Goal: Task Accomplishment & Management: Use online tool/utility

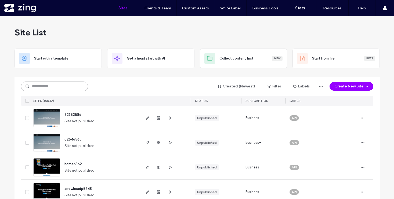
click at [34, 87] on input at bounding box center [54, 87] width 67 height 10
paste input "**********"
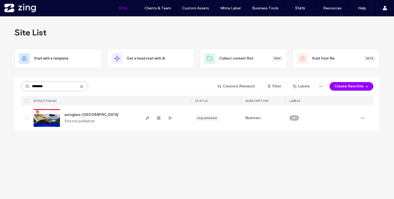
drag, startPoint x: 47, startPoint y: 85, endPoint x: 30, endPoint y: 85, distance: 16.9
click at [30, 85] on input "********" at bounding box center [54, 87] width 67 height 10
type input "********"
click at [51, 123] on img at bounding box center [47, 127] width 26 height 37
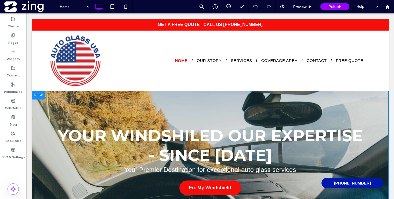
click at [150, 97] on div "YOUR WINDSHILED OUR EXPERTISE - SINCE 1995 Your Premier Destination for excepti…" at bounding box center [210, 160] width 357 height 139
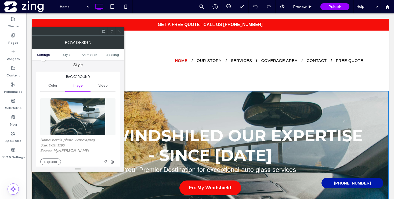
scroll to position [54, 0]
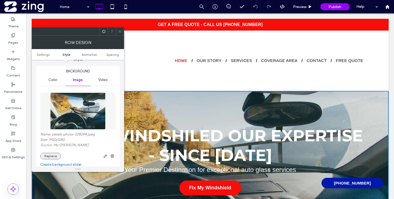
click at [50, 159] on button "Replace" at bounding box center [50, 156] width 21 height 6
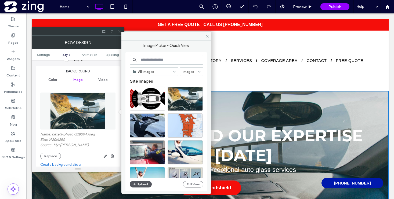
click at [147, 183] on button "Upload" at bounding box center [141, 184] width 22 height 6
click at [144, 184] on button "Upload" at bounding box center [141, 184] width 22 height 6
click at [147, 184] on button "Upload" at bounding box center [141, 184] width 22 height 6
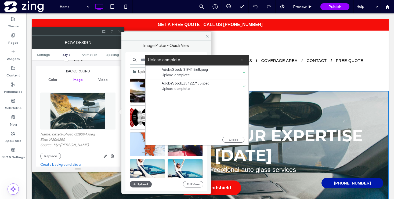
click at [242, 61] on icon at bounding box center [241, 59] width 3 height 3
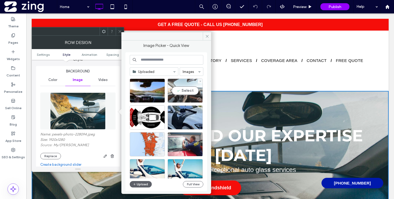
click at [181, 92] on div "Select" at bounding box center [185, 91] width 35 height 24
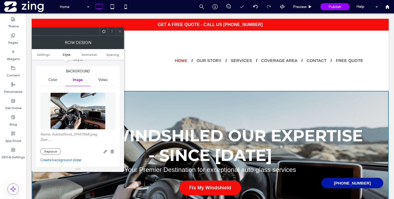
click at [119, 31] on icon at bounding box center [120, 32] width 4 height 4
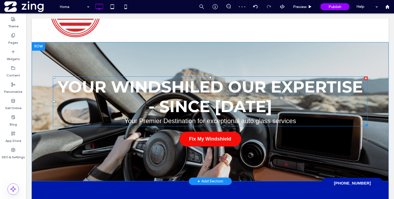
scroll to position [48, 0]
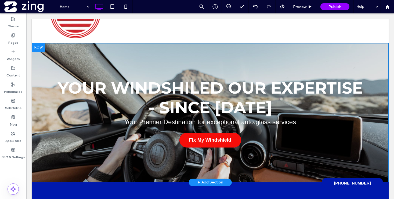
click at [182, 53] on div "YOUR WINDSHILED OUR EXPERTISE - SINCE 1995 Your Premier Destination for excepti…" at bounding box center [210, 112] width 357 height 139
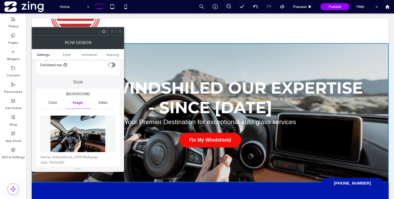
scroll to position [45, 0]
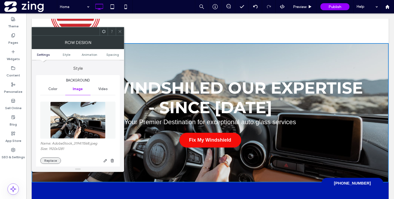
click at [54, 160] on button "Replace" at bounding box center [50, 161] width 21 height 6
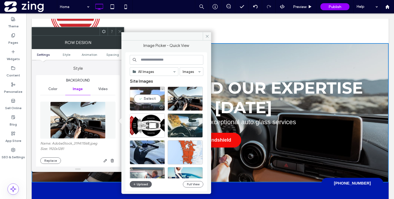
click at [153, 97] on div "Select" at bounding box center [147, 99] width 35 height 24
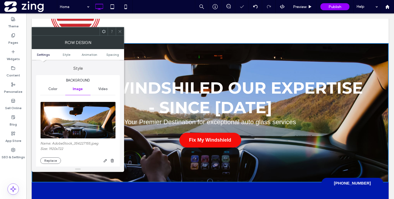
click at [120, 30] on icon at bounding box center [120, 32] width 4 height 4
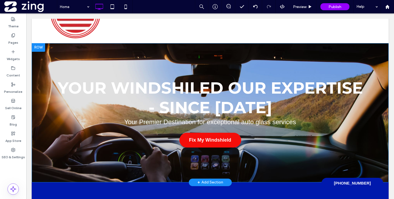
click at [167, 51] on div "YOUR WINDSHILED OUR EXPERTISE - SINCE 1995 Your Premier Destination for excepti…" at bounding box center [210, 112] width 357 height 139
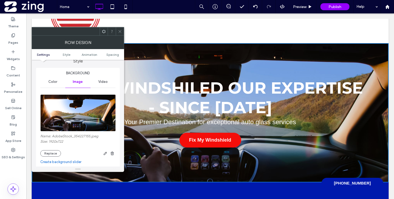
scroll to position [57, 0]
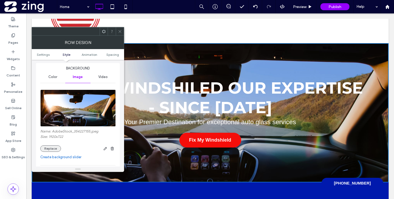
click at [56, 148] on button "Replace" at bounding box center [50, 149] width 21 height 6
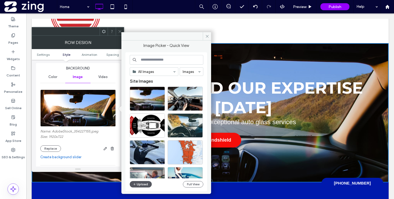
click at [137, 184] on button "Upload" at bounding box center [141, 184] width 22 height 6
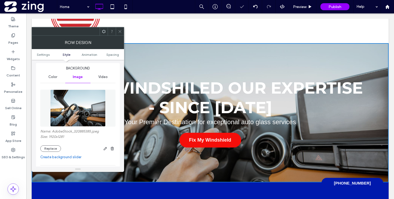
click at [119, 30] on icon at bounding box center [120, 32] width 4 height 4
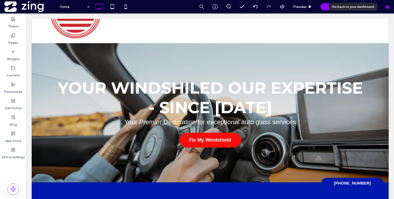
click at [388, 9] on div at bounding box center [387, 6] width 13 height 13
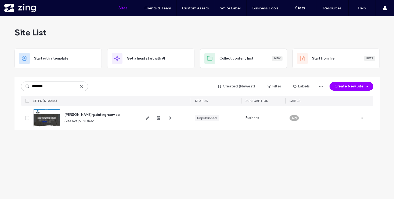
type input "********"
click at [41, 122] on img at bounding box center [47, 127] width 26 height 37
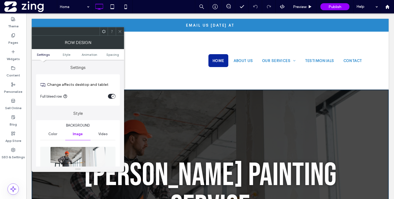
scroll to position [70, 0]
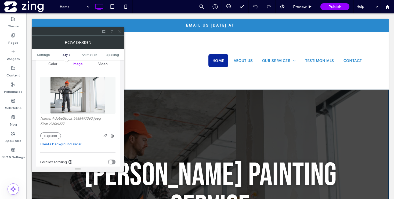
click at [49, 140] on div "Name: AdobeStock_1488497360.jpeg Size: 1920x1277 Replace" at bounding box center [77, 106] width 75 height 70
click at [53, 136] on button "Replace" at bounding box center [50, 136] width 21 height 6
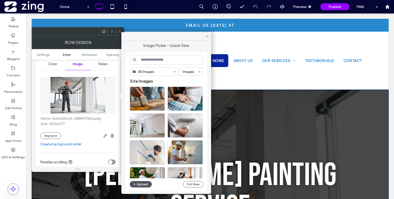
click at [148, 184] on button "Upload" at bounding box center [141, 184] width 22 height 6
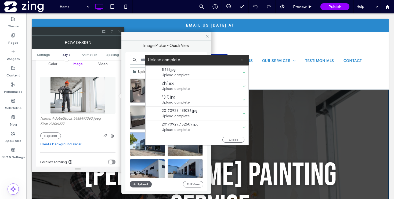
click at [242, 60] on icon at bounding box center [241, 59] width 3 height 3
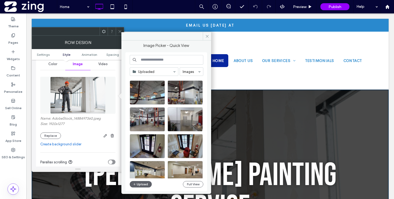
scroll to position [221, 0]
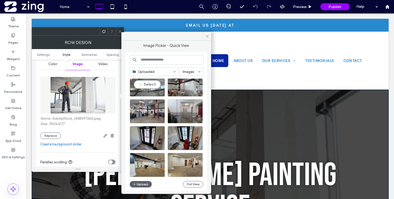
click at [147, 89] on div "Select" at bounding box center [147, 85] width 35 height 24
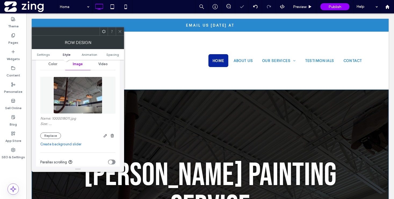
click at [119, 30] on icon at bounding box center [120, 32] width 4 height 4
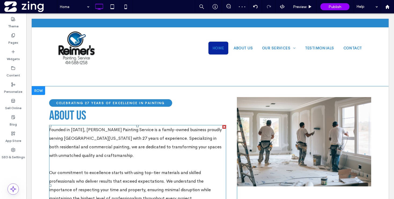
scroll to position [364, 0]
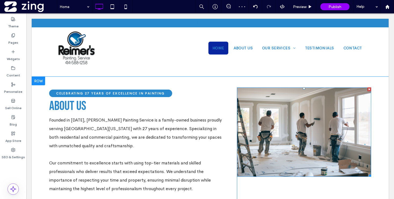
click at [286, 106] on img at bounding box center [304, 132] width 134 height 89
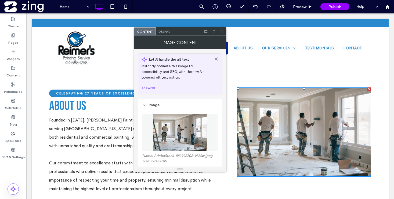
scroll to position [37, 0]
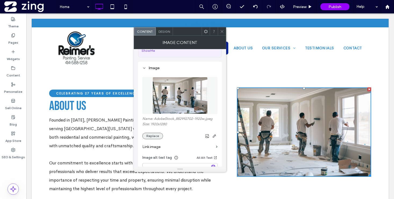
click at [150, 137] on button "Replace" at bounding box center [152, 136] width 21 height 6
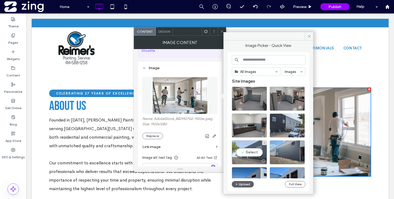
click at [250, 148] on div "Select" at bounding box center [249, 153] width 35 height 24
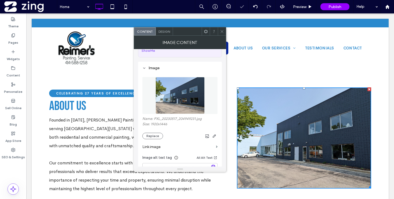
click at [222, 32] on icon at bounding box center [222, 32] width 4 height 4
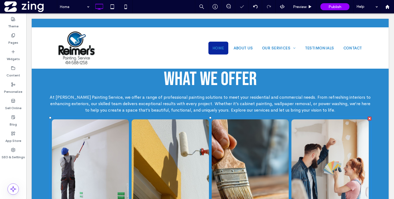
scroll to position [604, 0]
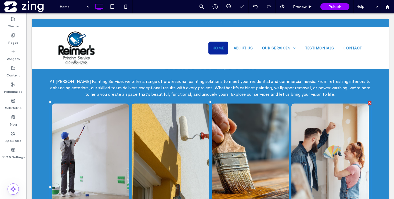
click at [173, 144] on link at bounding box center [170, 157] width 77 height 107
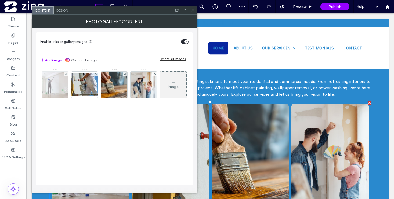
click at [52, 83] on img at bounding box center [55, 85] width 40 height 26
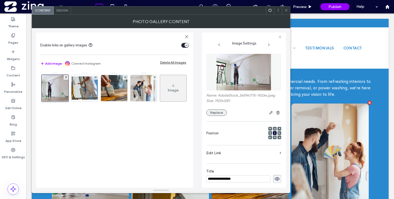
scroll to position [0, 0]
click at [216, 114] on button "Replace" at bounding box center [216, 113] width 21 height 6
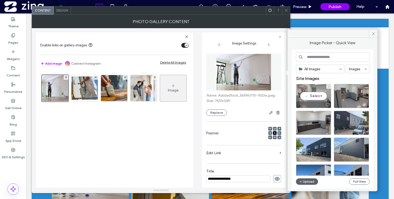
click at [315, 95] on div "Select" at bounding box center [313, 96] width 35 height 24
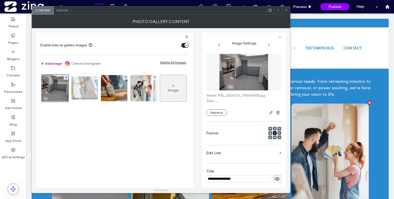
click at [85, 91] on img at bounding box center [84, 88] width 43 height 23
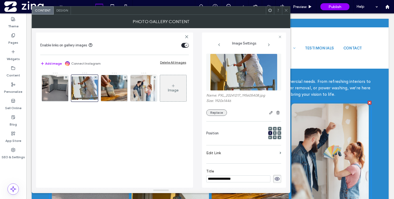
click at [219, 112] on button "Replace" at bounding box center [216, 113] width 21 height 6
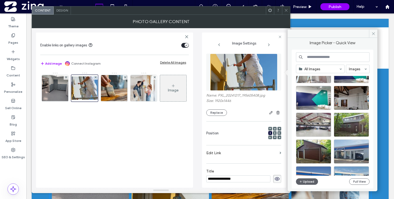
scroll to position [483, 0]
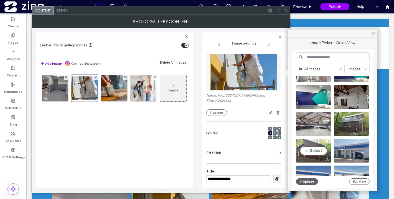
click at [303, 153] on div "Select" at bounding box center [313, 151] width 35 height 24
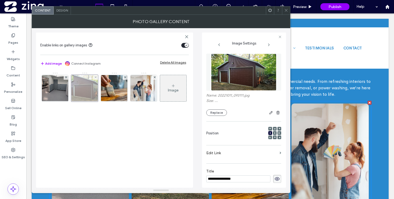
click at [53, 95] on img at bounding box center [55, 88] width 35 height 26
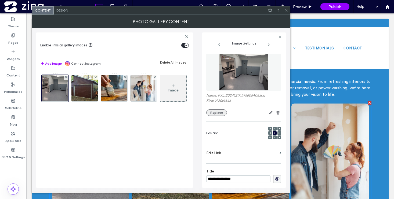
click at [218, 114] on button "Replace" at bounding box center [216, 113] width 21 height 6
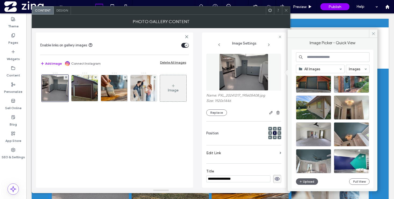
scroll to position [391, 0]
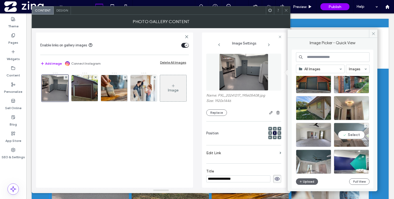
click at [346, 142] on div at bounding box center [351, 144] width 35 height 6
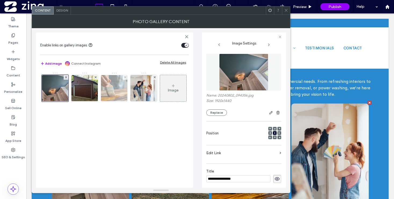
click at [113, 95] on img at bounding box center [115, 88] width 40 height 26
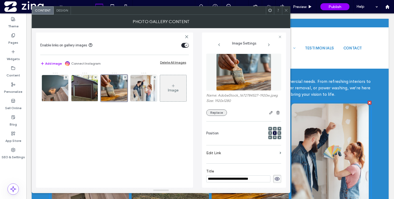
click at [218, 115] on button "Replace" at bounding box center [216, 113] width 21 height 6
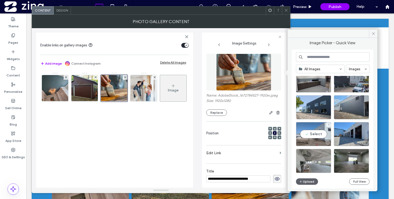
scroll to position [0, 0]
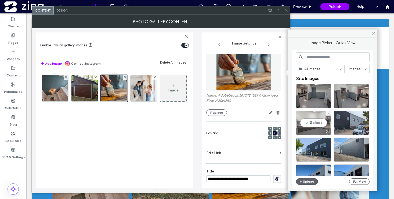
click at [307, 120] on div "Select" at bounding box center [313, 123] width 35 height 24
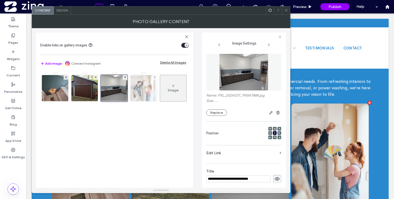
click at [138, 91] on img at bounding box center [144, 88] width 40 height 26
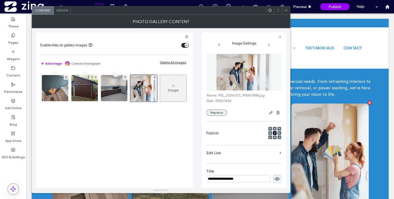
click at [218, 112] on button "Replace" at bounding box center [216, 113] width 21 height 6
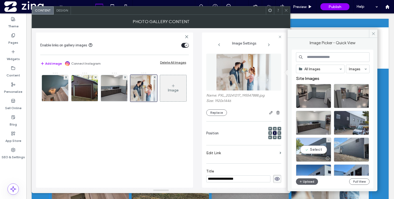
click at [320, 144] on div "Select" at bounding box center [313, 150] width 35 height 24
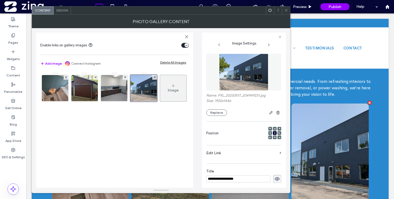
click at [286, 12] on icon at bounding box center [286, 10] width 4 height 4
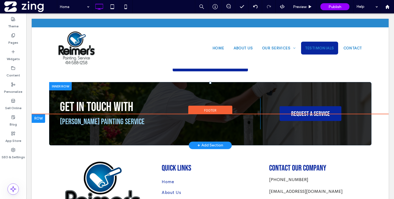
scroll to position [957, 0]
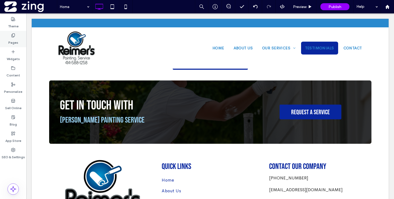
click at [11, 36] on icon at bounding box center [13, 35] width 4 height 4
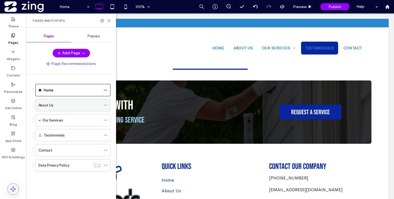
click at [73, 108] on div "About Us" at bounding box center [69, 105] width 63 height 12
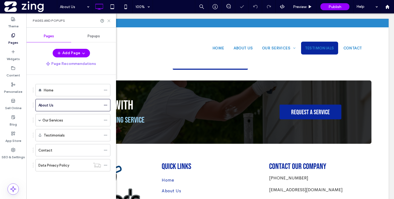
click at [109, 20] on icon at bounding box center [109, 21] width 4 height 4
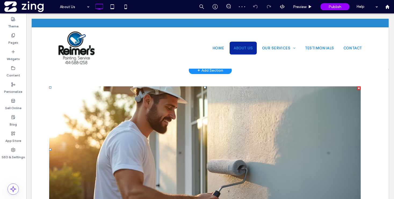
scroll to position [189, 0]
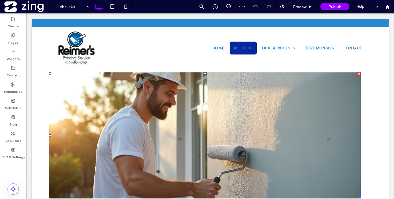
click at [151, 131] on link at bounding box center [205, 136] width 312 height 126
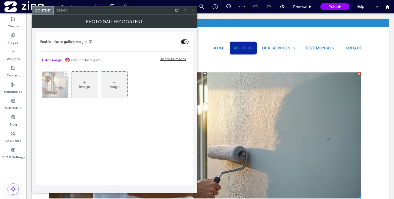
click at [49, 91] on img at bounding box center [55, 85] width 46 height 26
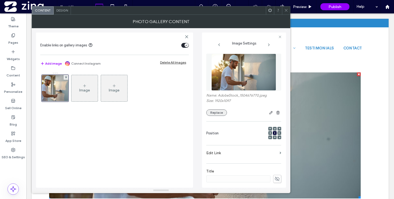
click at [219, 116] on button "Replace" at bounding box center [216, 113] width 21 height 6
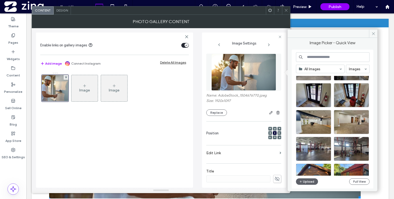
scroll to position [342, 0]
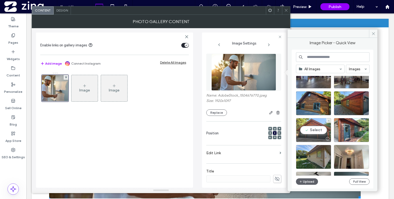
click at [317, 132] on div "Select" at bounding box center [313, 130] width 35 height 24
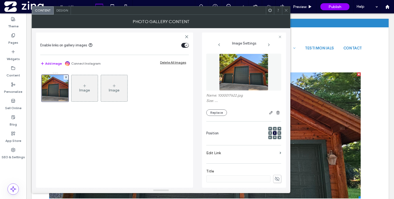
click at [284, 9] on icon at bounding box center [286, 10] width 4 height 4
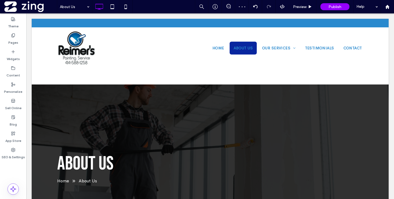
scroll to position [0, 0]
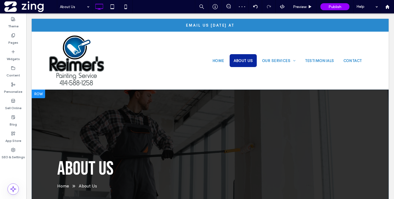
click at [189, 100] on div "About Us Home About Us Click To Paste Click To Paste Click To Paste Row + Add S…" at bounding box center [210, 167] width 357 height 155
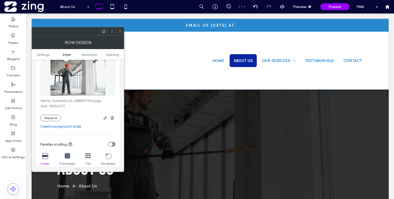
scroll to position [100, 0]
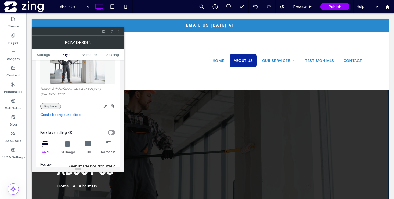
click at [53, 108] on button "Replace" at bounding box center [50, 106] width 21 height 6
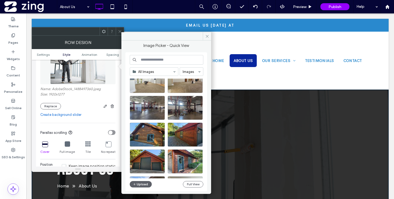
scroll to position [332, 0]
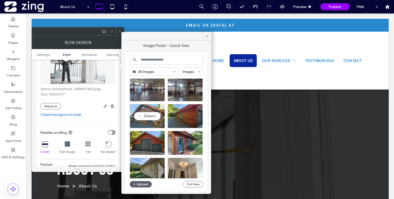
click at [155, 119] on div "Select" at bounding box center [147, 116] width 35 height 24
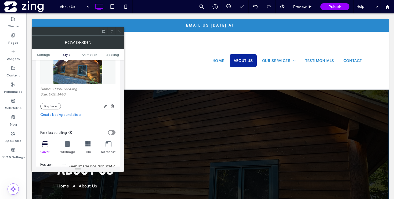
click at [120, 31] on use at bounding box center [120, 31] width 3 height 3
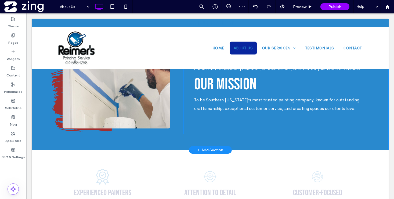
scroll to position [455, 0]
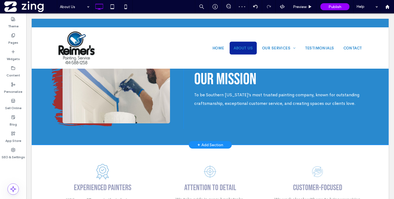
click at [142, 107] on link at bounding box center [116, 69] width 107 height 107
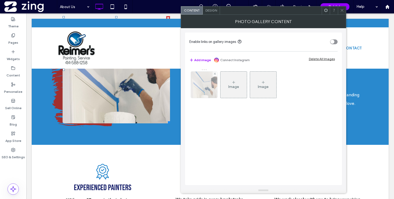
click at [205, 97] on img at bounding box center [204, 85] width 40 height 26
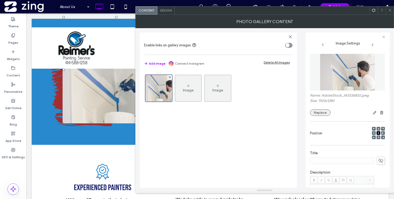
click at [321, 113] on button "Replace" at bounding box center [320, 113] width 21 height 6
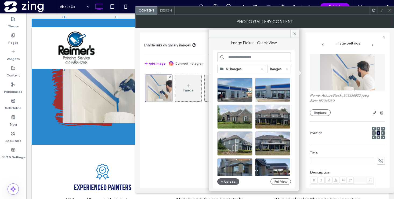
scroll to position [600, 0]
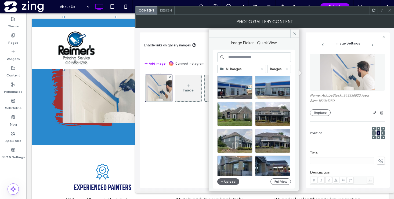
click at [240, 102] on div at bounding box center [256, 88] width 78 height 27
click at [239, 114] on div "Select" at bounding box center [234, 114] width 35 height 24
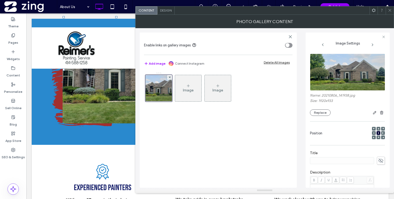
click at [390, 8] on span at bounding box center [390, 10] width 4 height 8
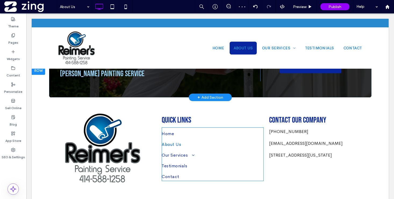
scroll to position [685, 0]
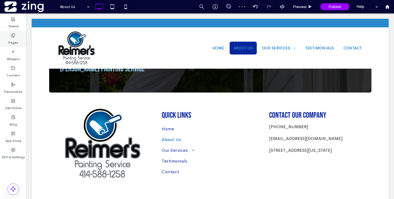
click at [19, 40] on div "Pages" at bounding box center [13, 39] width 26 height 16
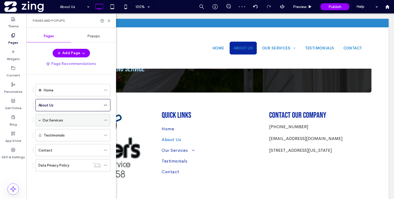
click at [59, 123] on label "Our Services" at bounding box center [52, 120] width 21 height 9
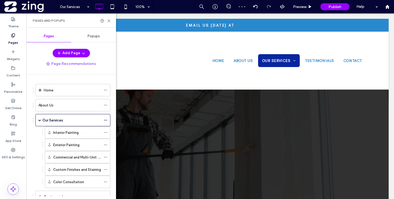
scroll to position [0, 0]
click at [109, 21] on use at bounding box center [109, 21] width 2 height 2
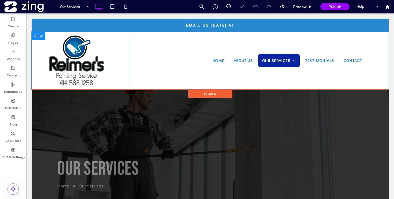
click at [133, 87] on div "Click To Paste Home About Us Our Services Interior Painting Exterior Painting C…" at bounding box center [210, 61] width 357 height 58
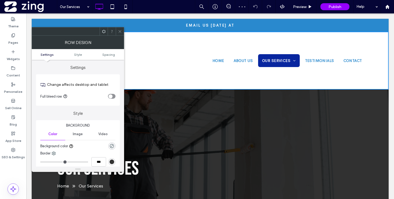
click at [119, 33] on icon at bounding box center [120, 32] width 4 height 4
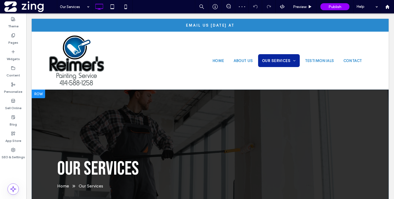
click at [132, 103] on div "our services Home Our Services Click To Paste Click To Paste Click To Paste Row…" at bounding box center [210, 167] width 357 height 155
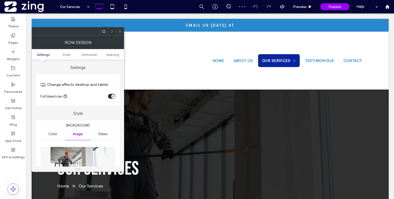
scroll to position [59, 0]
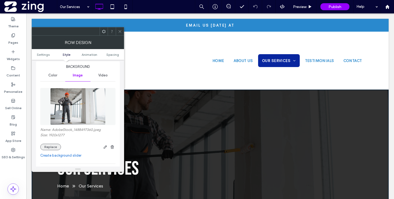
click at [53, 146] on button "Replace" at bounding box center [50, 147] width 21 height 6
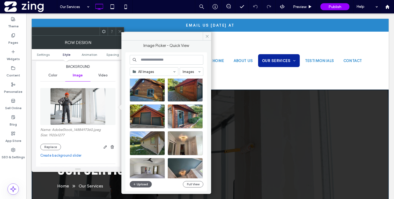
scroll to position [366, 0]
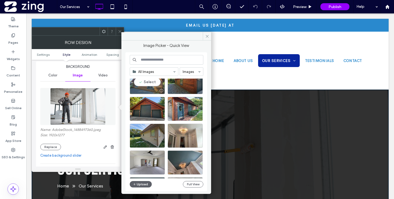
click at [153, 88] on div at bounding box center [147, 91] width 35 height 6
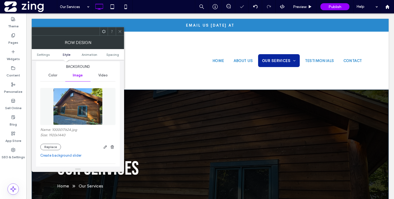
click at [120, 35] on span at bounding box center [120, 31] width 4 height 8
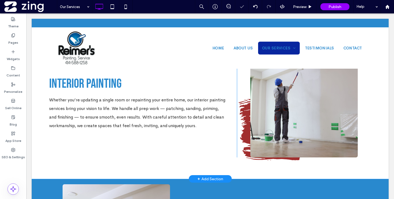
scroll to position [219, 0]
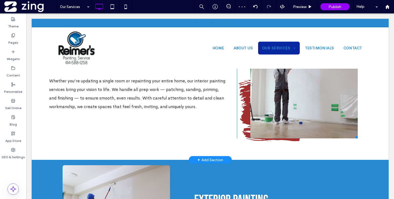
click at [315, 99] on link at bounding box center [303, 84] width 107 height 107
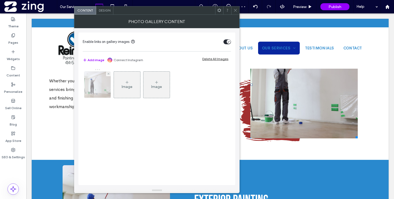
click at [101, 90] on img at bounding box center [98, 85] width 40 height 26
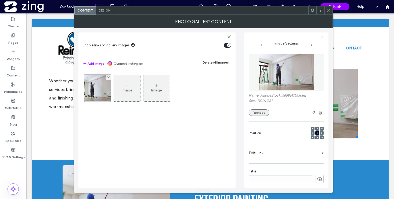
click at [260, 115] on button "Replace" at bounding box center [259, 113] width 21 height 6
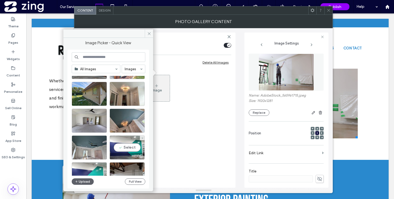
scroll to position [406, 0]
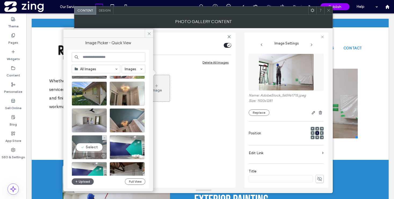
click at [92, 145] on div "Select" at bounding box center [89, 147] width 35 height 24
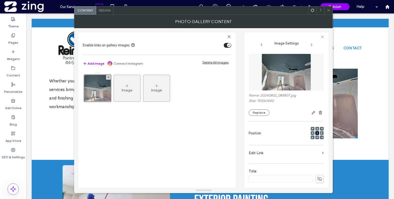
click at [328, 12] on icon at bounding box center [329, 10] width 4 height 4
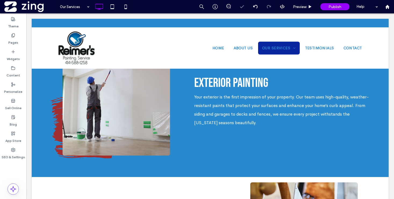
scroll to position [342, 0]
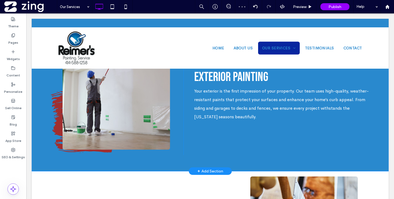
click at [133, 122] on link at bounding box center [116, 95] width 107 height 107
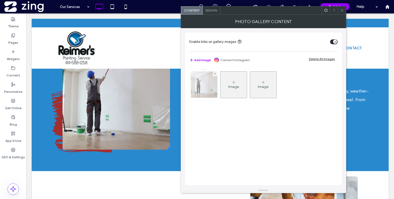
click at [199, 91] on img at bounding box center [204, 85] width 40 height 26
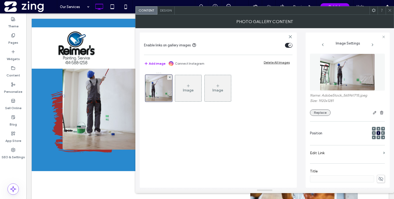
click at [315, 114] on button "Replace" at bounding box center [320, 113] width 21 height 6
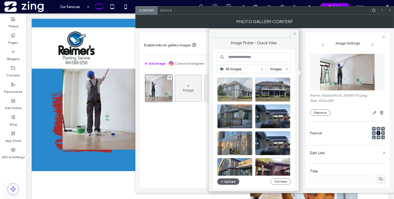
scroll to position [653, 0]
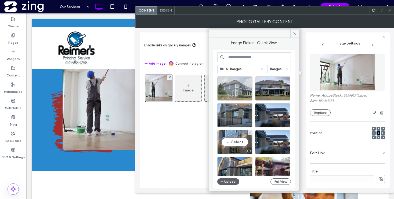
click at [242, 141] on div "Select" at bounding box center [234, 142] width 35 height 24
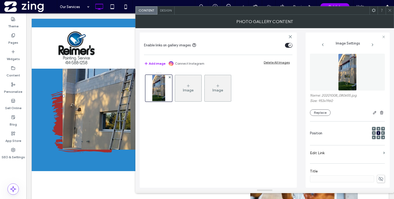
click at [391, 11] on icon at bounding box center [390, 10] width 4 height 4
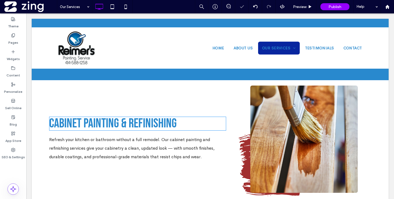
scroll to position [448, 0]
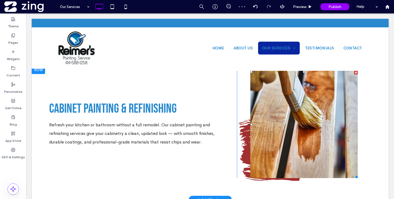
click at [286, 127] on link at bounding box center [303, 124] width 107 height 107
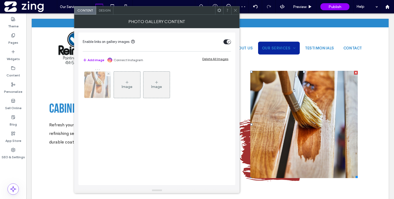
click at [98, 91] on img at bounding box center [98, 85] width 40 height 26
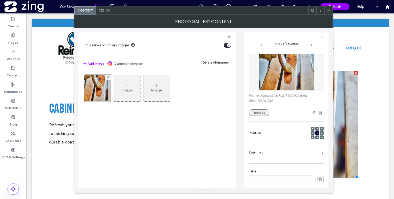
click at [261, 114] on button "Replace" at bounding box center [259, 113] width 21 height 6
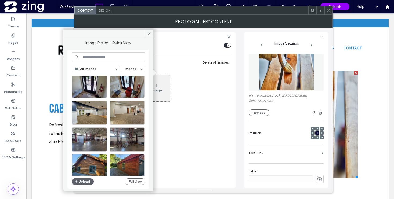
scroll to position [0, 0]
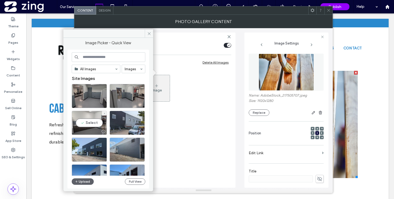
click at [90, 122] on div "Select" at bounding box center [89, 123] width 35 height 24
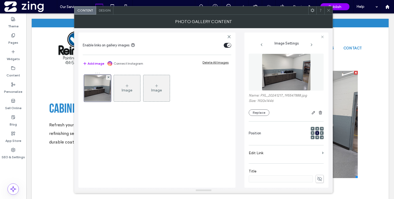
click at [327, 10] on icon at bounding box center [329, 10] width 4 height 4
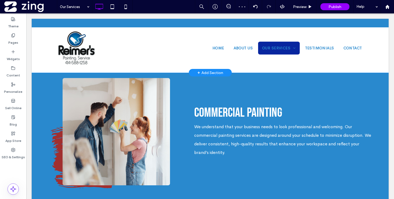
scroll to position [567, 0]
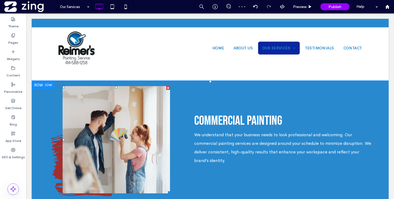
click at [144, 141] on link at bounding box center [116, 139] width 107 height 107
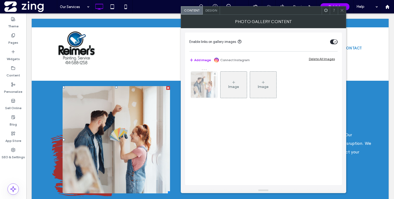
click at [209, 87] on img at bounding box center [204, 85] width 40 height 26
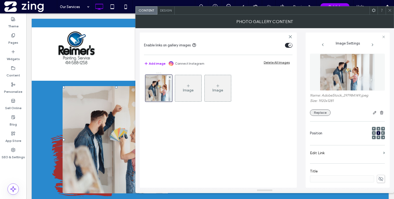
click at [319, 112] on button "Replace" at bounding box center [320, 113] width 21 height 6
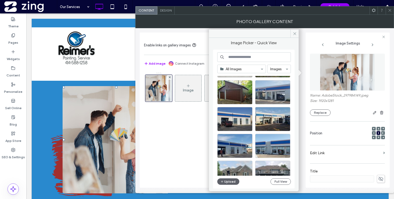
scroll to position [554, 0]
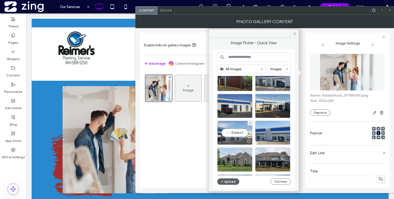
click at [239, 132] on div "Select" at bounding box center [234, 133] width 35 height 24
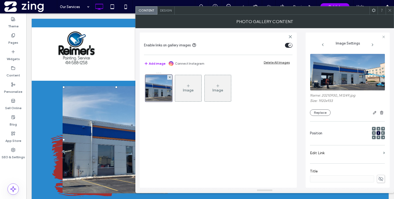
click at [389, 11] on icon at bounding box center [390, 10] width 4 height 4
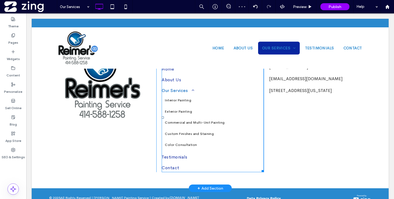
scroll to position [838, 0]
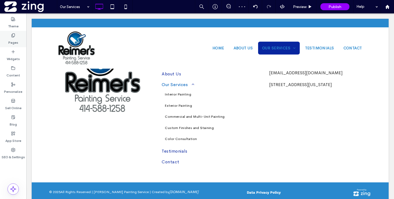
click at [16, 36] on div "Pages" at bounding box center [13, 39] width 26 height 16
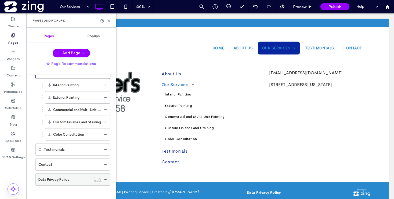
scroll to position [50, 0]
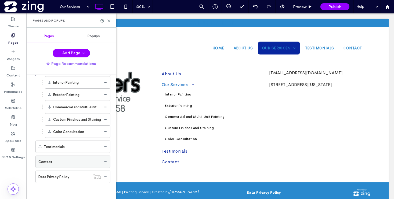
click at [62, 162] on div "Contact" at bounding box center [69, 162] width 63 height 6
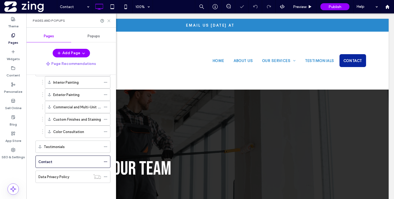
click at [108, 20] on icon at bounding box center [109, 21] width 4 height 4
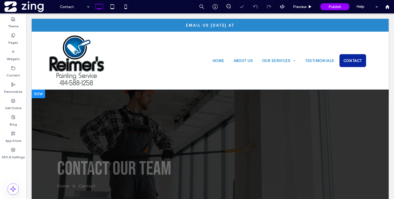
click at [126, 101] on div "Contact Our Team Home Contact Click To Paste Click To Paste Click To Paste Row" at bounding box center [210, 167] width 357 height 155
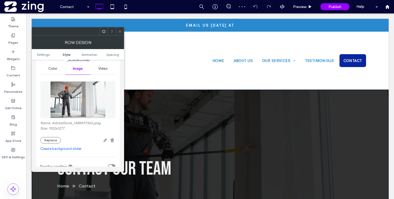
scroll to position [86, 0]
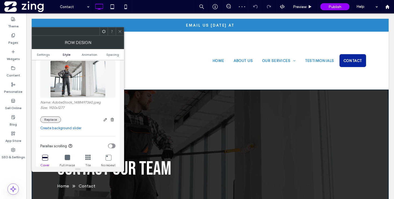
click at [52, 120] on button "Replace" at bounding box center [50, 120] width 21 height 6
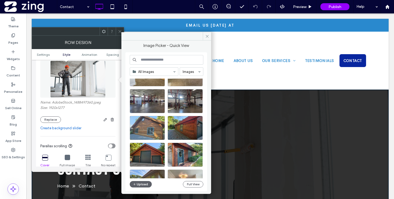
scroll to position [325, 0]
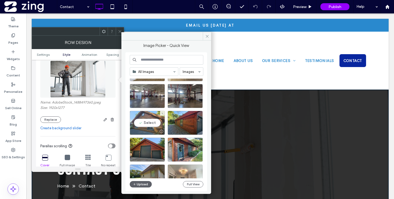
click at [147, 124] on div "Select" at bounding box center [147, 123] width 35 height 24
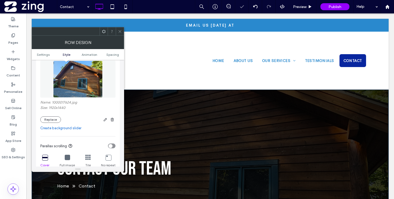
drag, startPoint x: 93, startPoint y: 13, endPoint x: 120, endPoint y: 27, distance: 29.8
click at [120, 27] on span at bounding box center [120, 31] width 4 height 8
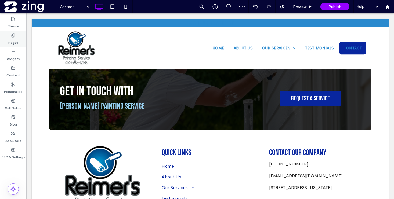
scroll to position [426, 0]
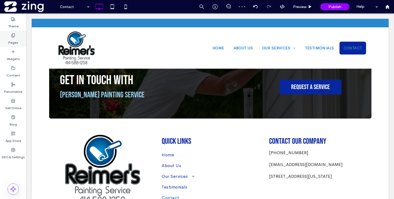
click at [15, 32] on div "Pages" at bounding box center [13, 39] width 26 height 16
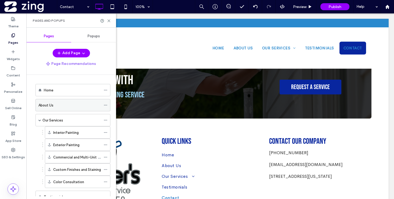
click at [107, 105] on div at bounding box center [107, 105] width 6 height 8
click at [105, 105] on icon at bounding box center [106, 105] width 4 height 4
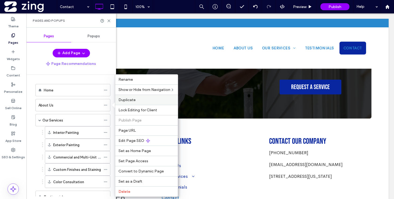
click at [141, 102] on div "Duplicate" at bounding box center [146, 100] width 63 height 10
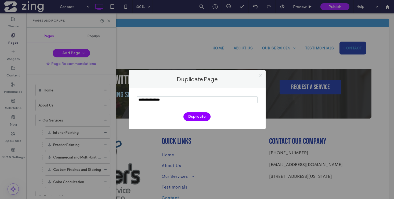
click at [157, 102] on input "notEmpty" at bounding box center [197, 99] width 121 height 7
type input "*******"
click at [205, 114] on button "Duplicate" at bounding box center [197, 117] width 27 height 9
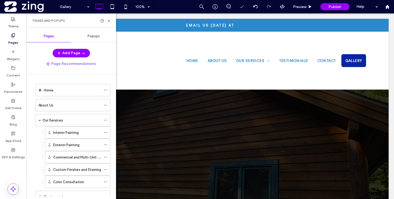
scroll to position [0, 0]
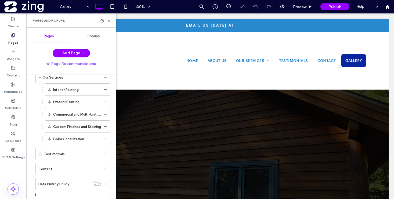
scroll to position [65, 0]
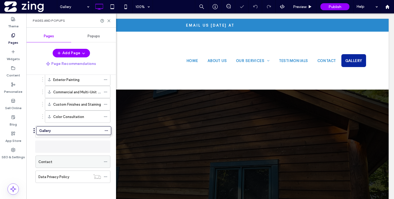
drag, startPoint x: 64, startPoint y: 179, endPoint x: 66, endPoint y: 144, distance: 35.0
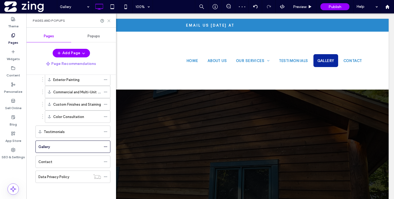
click at [109, 22] on icon at bounding box center [109, 21] width 4 height 4
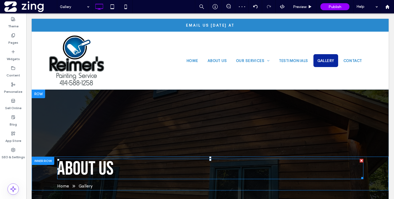
click at [97, 166] on span "About Us" at bounding box center [85, 168] width 56 height 23
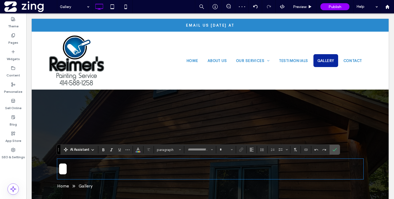
type input "**********"
type input "**"
click at [335, 152] on span "Confirm" at bounding box center [335, 149] width 4 height 9
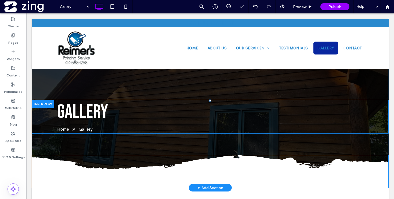
scroll to position [111, 0]
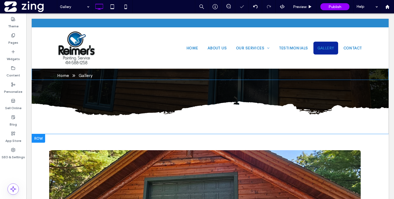
click at [38, 137] on div at bounding box center [38, 138] width 13 height 9
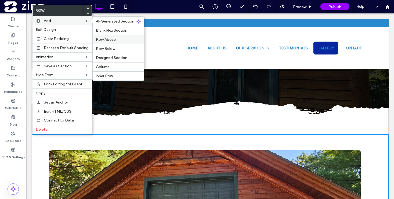
click at [112, 41] on span "Row Above" at bounding box center [106, 39] width 20 height 5
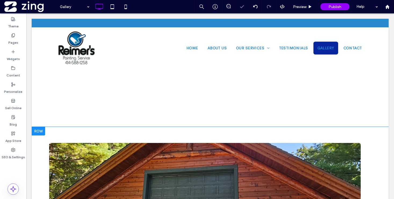
scroll to position [210, 0]
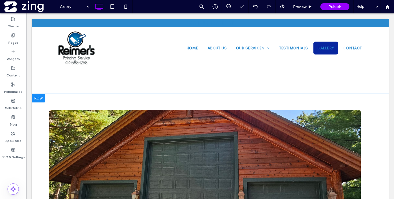
click at [35, 95] on div at bounding box center [38, 98] width 13 height 9
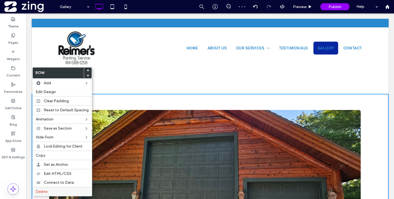
click at [52, 192] on label "Delete" at bounding box center [62, 192] width 53 height 5
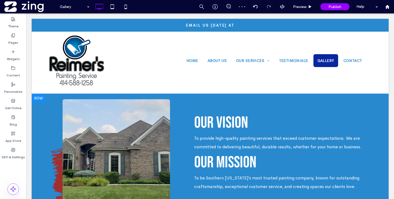
click at [40, 98] on div at bounding box center [38, 98] width 13 height 9
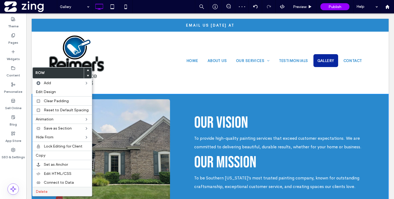
click at [52, 189] on div "Delete" at bounding box center [62, 191] width 59 height 9
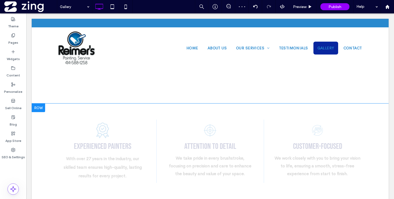
scroll to position [205, 0]
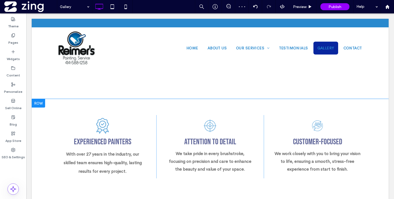
click at [41, 101] on div at bounding box center [38, 103] width 13 height 9
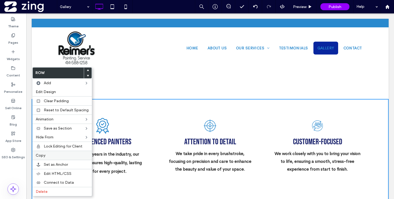
click at [49, 191] on label "Delete" at bounding box center [62, 192] width 53 height 5
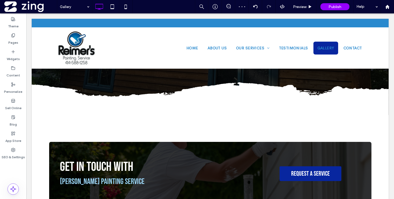
scroll to position [130, 0]
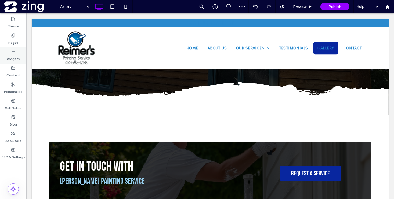
click at [13, 54] on label "Widgets" at bounding box center [13, 58] width 13 height 8
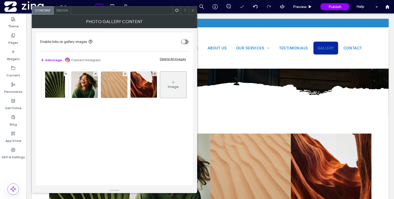
click at [164, 59] on div "Delete All Images" at bounding box center [173, 59] width 26 height 4
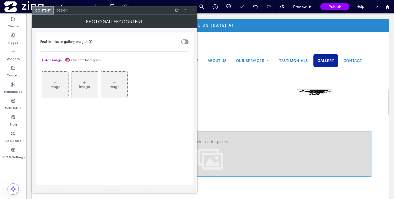
click at [53, 83] on icon at bounding box center [55, 82] width 4 height 4
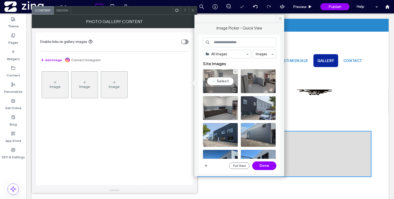
click at [218, 83] on div "Select" at bounding box center [220, 81] width 35 height 24
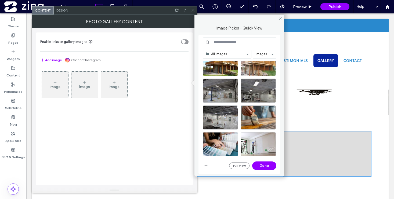
scroll to position [878, 0]
click at [220, 118] on div "Select" at bounding box center [220, 117] width 35 height 24
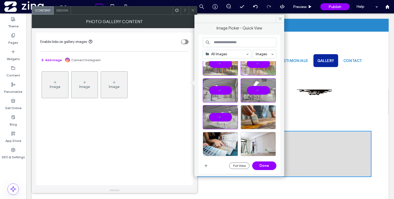
click at [270, 166] on button "Done" at bounding box center [264, 166] width 24 height 9
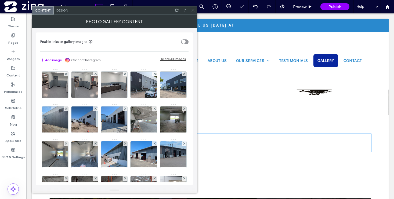
click at [66, 9] on span "Design" at bounding box center [62, 10] width 12 height 4
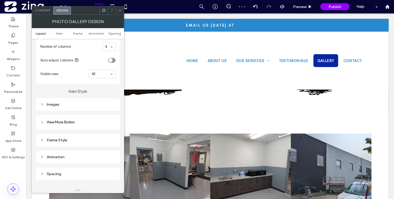
scroll to position [156, 0]
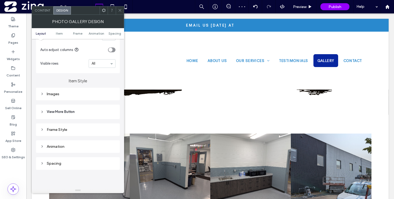
click at [71, 94] on div "Images" at bounding box center [77, 94] width 75 height 5
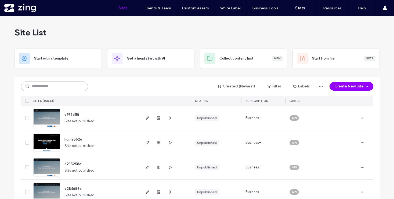
click at [65, 89] on input at bounding box center [54, 87] width 67 height 10
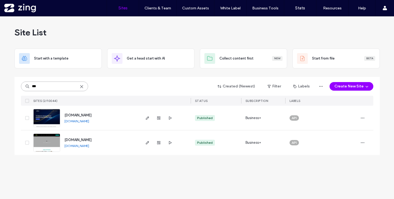
click at [36, 87] on input "***" at bounding box center [54, 87] width 67 height 10
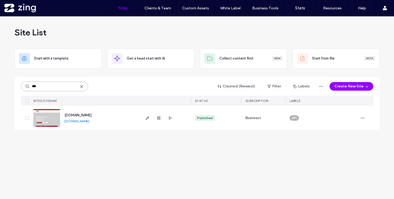
type input "***"
click at [54, 120] on img at bounding box center [47, 127] width 26 height 37
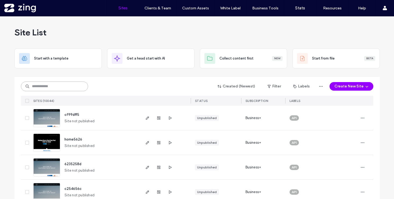
click at [48, 83] on input at bounding box center [54, 87] width 67 height 10
paste input "**********"
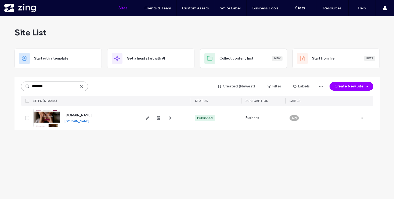
type input "********"
click at [45, 127] on img at bounding box center [47, 127] width 26 height 37
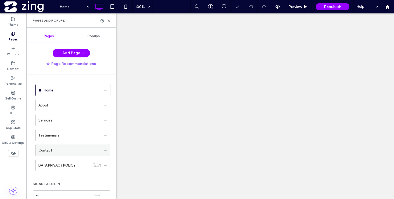
click at [73, 152] on div "Contact" at bounding box center [69, 151] width 63 height 6
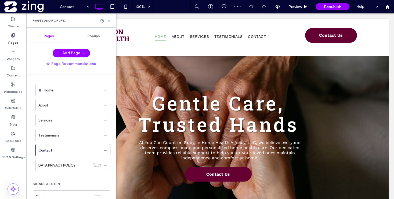
click at [108, 21] on use at bounding box center [109, 21] width 2 height 2
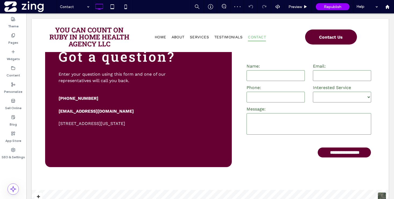
scroll to position [183, 0]
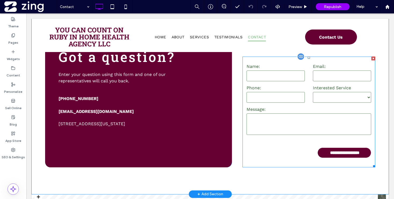
click at [338, 94] on select "**********" at bounding box center [342, 97] width 58 height 11
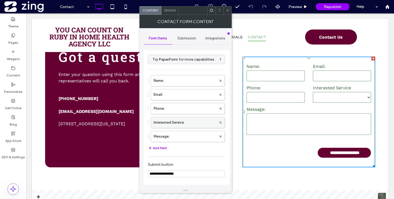
click at [185, 126] on label "Interested Service" at bounding box center [185, 122] width 63 height 11
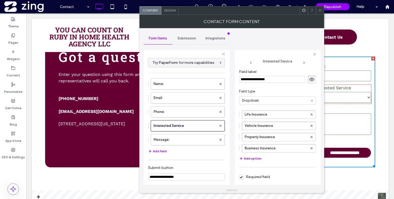
click at [252, 157] on button "Add option" at bounding box center [250, 159] width 23 height 6
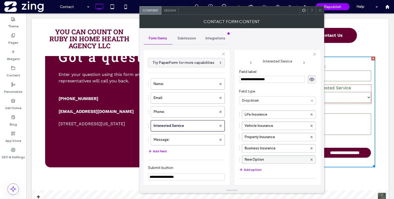
click at [271, 160] on label "New Option" at bounding box center [276, 160] width 63 height 8
click at [271, 160] on input "**********" at bounding box center [276, 160] width 63 height 4
type input "**********"
click at [237, 146] on div "**********" at bounding box center [278, 117] width 86 height 135
click at [233, 146] on div "**********" at bounding box center [232, 108] width 176 height 160
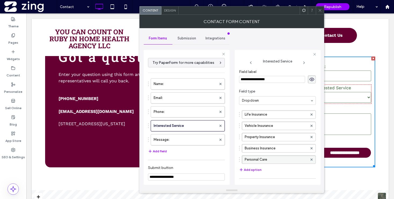
click at [318, 12] on icon at bounding box center [320, 10] width 4 height 4
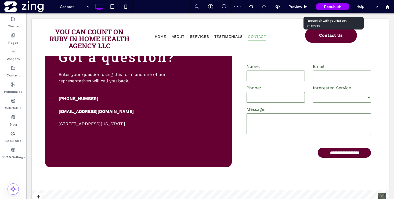
click at [330, 4] on div "Republish" at bounding box center [333, 6] width 34 height 7
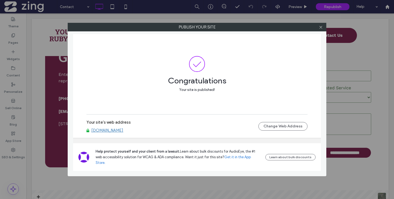
click at [118, 133] on link "www.youcancount-onruby.com" at bounding box center [107, 130] width 32 height 5
click at [320, 27] on icon at bounding box center [321, 27] width 4 height 4
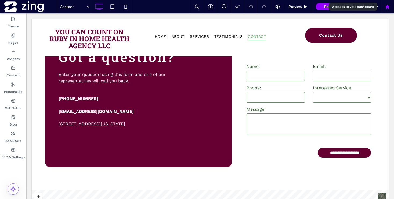
click at [389, 5] on icon at bounding box center [387, 7] width 5 height 5
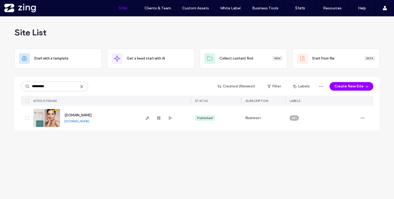
type input "*********"
click at [45, 121] on img at bounding box center [47, 127] width 26 height 37
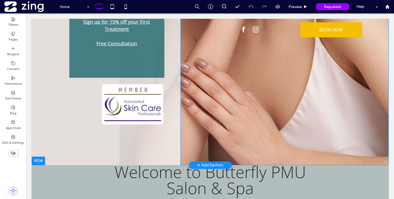
scroll to position [163, 0]
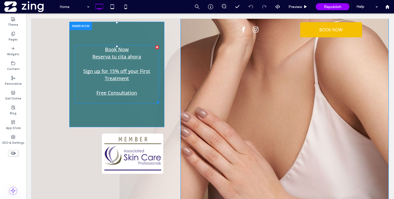
click at [137, 97] on p at bounding box center [117, 100] width 84 height 6
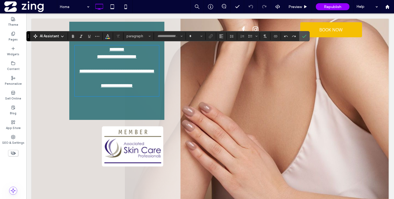
type input "*********"
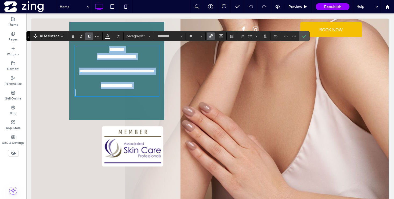
click at [140, 89] on p "**********" at bounding box center [117, 85] width 84 height 7
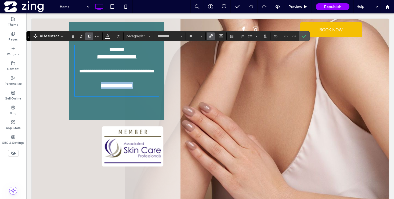
drag, startPoint x: 144, startPoint y: 94, endPoint x: 78, endPoint y: 93, distance: 66.1
click at [78, 89] on p "**********" at bounding box center [117, 85] width 84 height 7
click at [212, 37] on icon "Link" at bounding box center [211, 36] width 4 height 4
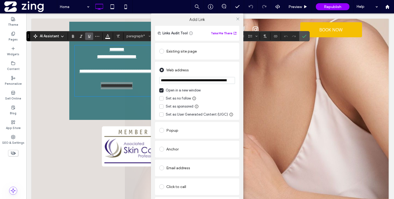
click at [201, 81] on input "**********" at bounding box center [197, 80] width 76 height 7
click at [237, 19] on icon at bounding box center [238, 19] width 4 height 4
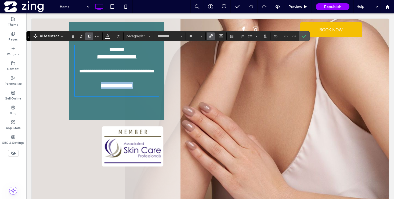
click at [141, 89] on p "**********" at bounding box center [117, 85] width 84 height 7
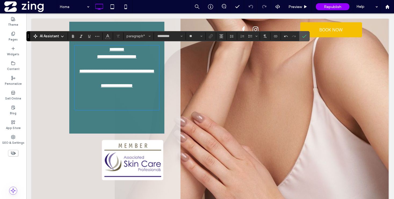
type input "**"
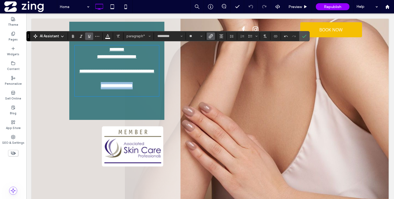
drag, startPoint x: 139, startPoint y: 94, endPoint x: 78, endPoint y: 94, distance: 61.3
click at [78, 89] on p "**********" at bounding box center [117, 85] width 84 height 7
click at [212, 37] on icon "Link" at bounding box center [211, 36] width 4 height 4
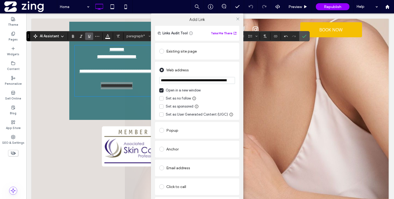
click at [205, 80] on input "**********" at bounding box center [197, 80] width 76 height 7
paste input "url"
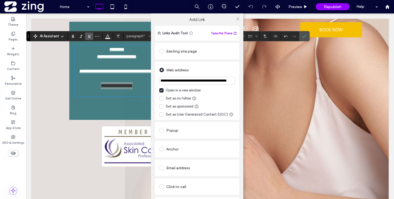
type input "**********"
click at [237, 19] on icon at bounding box center [238, 19] width 4 height 4
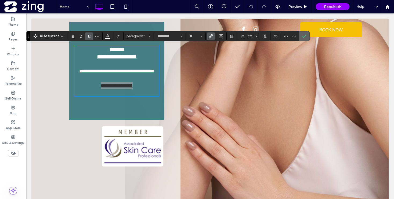
click at [303, 37] on use "Confirm" at bounding box center [305, 36] width 4 height 3
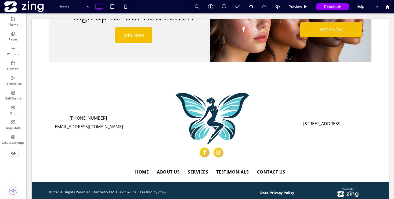
scroll to position [1174, 0]
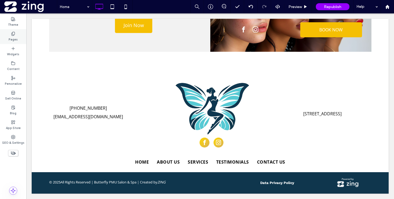
click at [15, 34] on use at bounding box center [13, 33] width 3 height 3
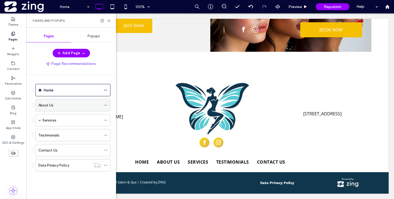
click at [64, 105] on div "About Us" at bounding box center [69, 106] width 63 height 6
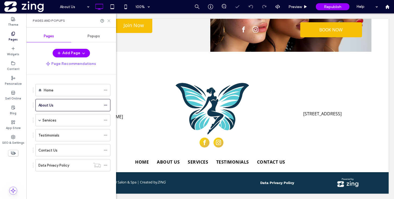
click at [109, 19] on icon at bounding box center [109, 21] width 4 height 4
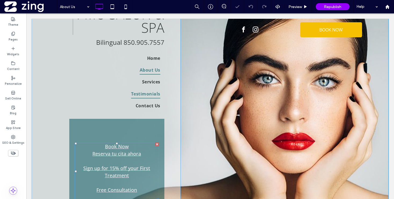
scroll to position [84, 0]
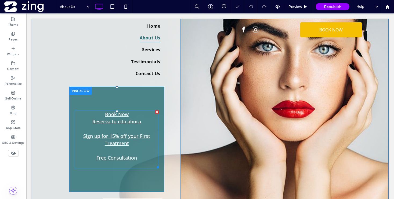
click at [131, 158] on link "Free Consultation" at bounding box center [116, 158] width 41 height 6
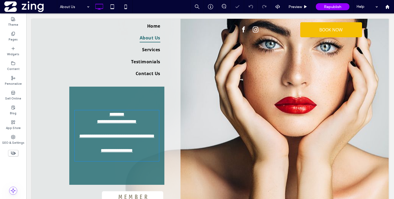
type input "*********"
type input "**"
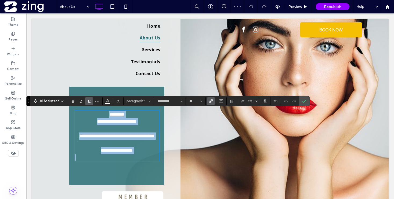
click at [144, 155] on p "**********" at bounding box center [117, 150] width 84 height 7
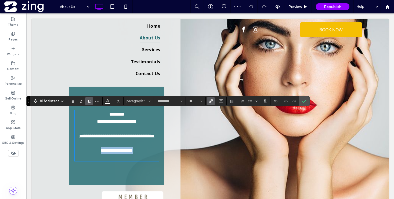
drag, startPoint x: 144, startPoint y: 158, endPoint x: 87, endPoint y: 158, distance: 57.5
click at [87, 155] on p "**********" at bounding box center [117, 150] width 84 height 7
click at [211, 100] on icon "Link" at bounding box center [211, 101] width 4 height 4
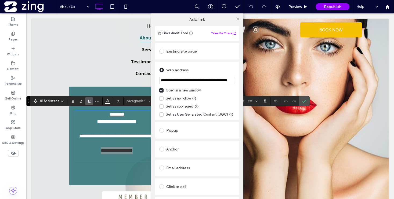
click at [194, 81] on input "**********" at bounding box center [197, 80] width 76 height 7
type input "**********"
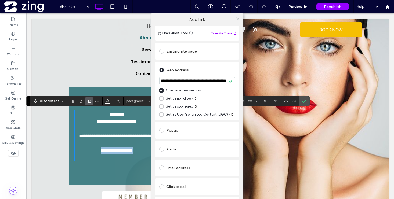
scroll to position [0, 0]
click at [236, 19] on icon at bounding box center [238, 19] width 4 height 4
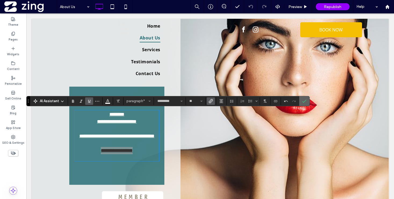
click at [305, 103] on icon "Confirm" at bounding box center [304, 101] width 4 height 4
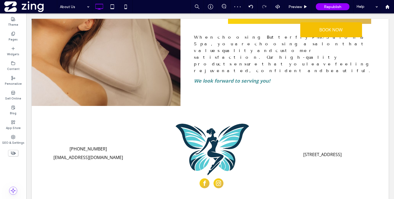
scroll to position [812, 0]
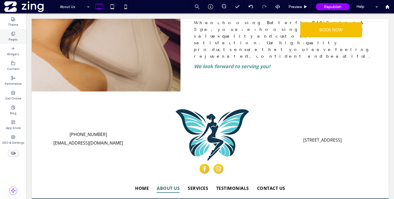
click at [17, 35] on div "Pages" at bounding box center [13, 36] width 26 height 15
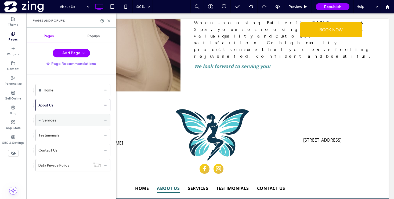
click at [66, 121] on div "Services" at bounding box center [71, 121] width 59 height 6
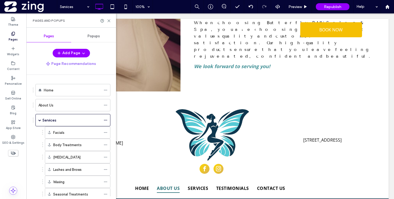
click at [108, 20] on div at bounding box center [197, 99] width 394 height 199
click at [108, 21] on icon at bounding box center [109, 21] width 4 height 4
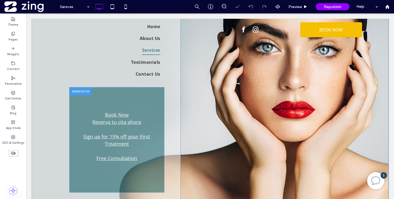
scroll to position [101, 0]
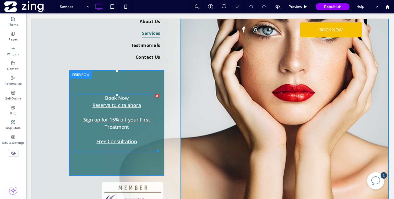
click at [140, 143] on p "Free Consultation" at bounding box center [117, 141] width 84 height 7
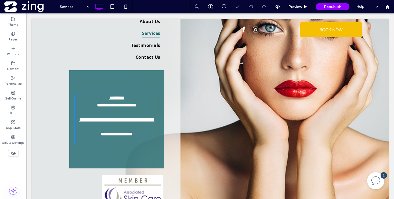
type input "*********"
type input "**"
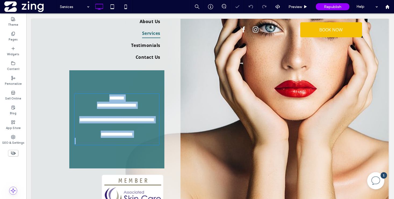
click at [142, 138] on p "**********" at bounding box center [117, 134] width 84 height 7
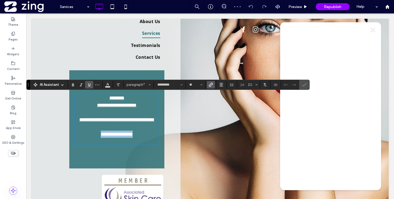
drag, startPoint x: 144, startPoint y: 143, endPoint x: 89, endPoint y: 143, distance: 54.6
click at [89, 138] on p "**********" at bounding box center [117, 134] width 84 height 7
click at [206, 83] on section at bounding box center [211, 85] width 10 height 8
click at [212, 85] on icon "Link" at bounding box center [211, 85] width 4 height 4
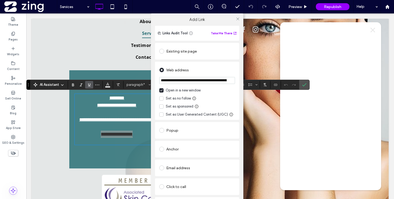
click at [192, 83] on input "**********" at bounding box center [197, 80] width 76 height 7
type input "**********"
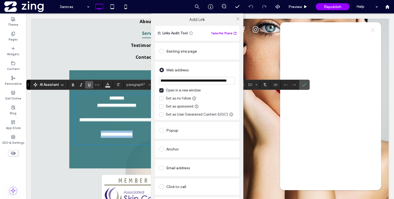
scroll to position [0, 0]
click at [237, 17] on icon at bounding box center [238, 19] width 4 height 4
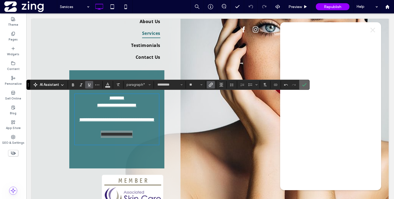
click at [302, 84] on label "Confirm" at bounding box center [304, 85] width 8 height 10
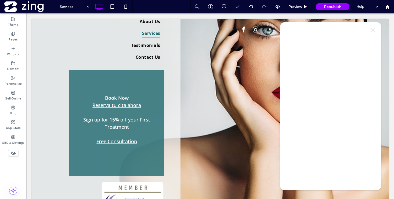
click at [372, 31] on img at bounding box center [373, 30] width 5 height 5
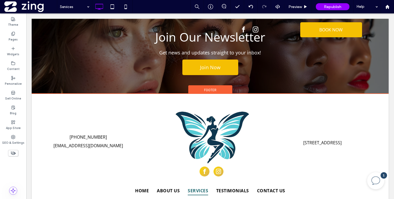
scroll to position [2833, 0]
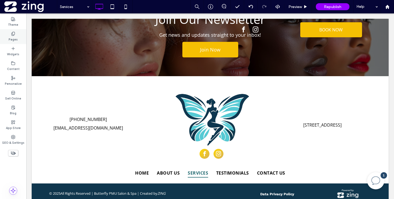
click at [6, 35] on div "Pages" at bounding box center [13, 36] width 26 height 15
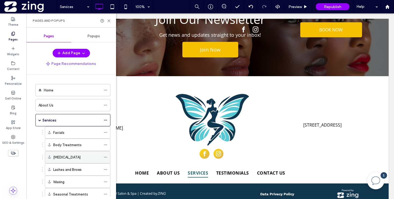
scroll to position [75, 0]
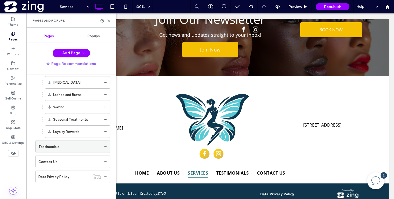
click at [68, 148] on div "Testimonials" at bounding box center [69, 147] width 63 height 6
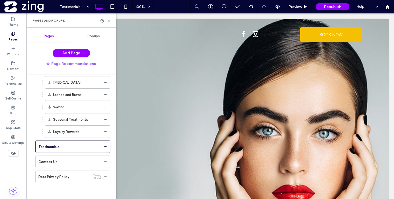
scroll to position [0, 0]
click at [109, 20] on icon at bounding box center [109, 21] width 4 height 4
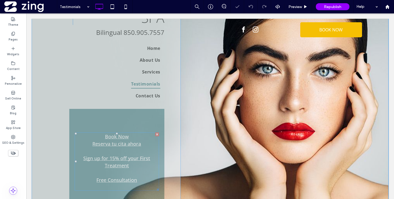
scroll to position [100, 0]
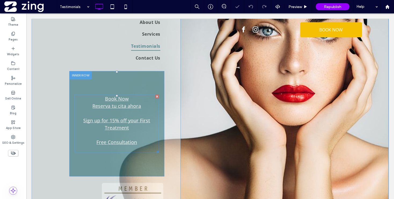
click at [129, 144] on link "Free Consultation" at bounding box center [116, 142] width 41 height 6
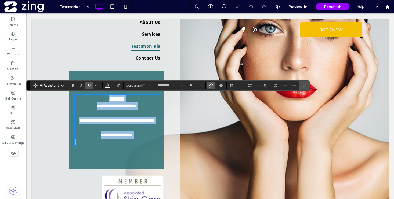
click at [128, 138] on link "**********" at bounding box center [117, 135] width 32 height 5
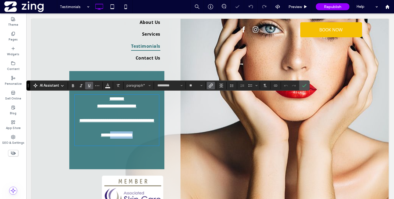
click at [128, 138] on link "**********" at bounding box center [117, 135] width 32 height 5
click at [208, 87] on label "Link" at bounding box center [211, 86] width 8 height 8
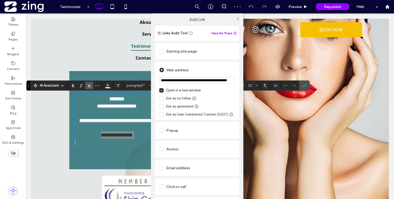
click at [183, 82] on input "**********" at bounding box center [197, 80] width 76 height 7
type input "**********"
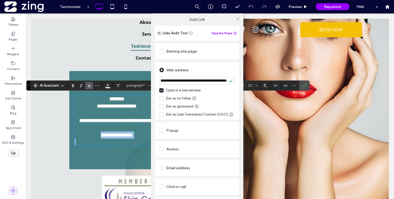
scroll to position [0, 0]
click at [236, 18] on icon at bounding box center [238, 19] width 4 height 4
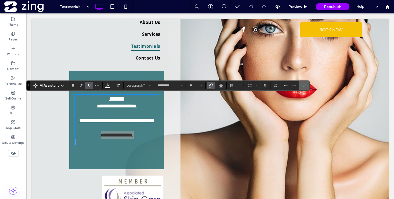
click at [301, 84] on label "Confirm" at bounding box center [304, 86] width 8 height 10
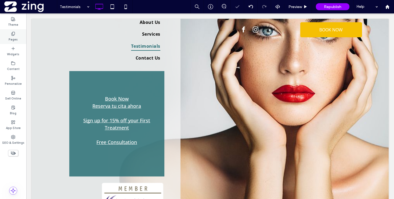
click at [9, 35] on div "Pages" at bounding box center [13, 36] width 26 height 15
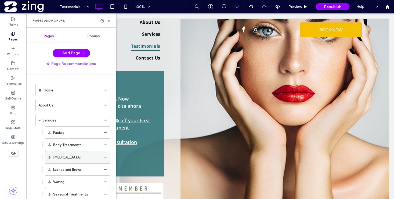
scroll to position [75, 0]
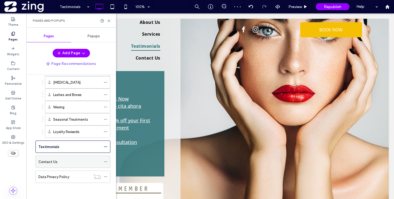
click at [79, 158] on div "Contact Us" at bounding box center [69, 162] width 63 height 12
click at [109, 20] on use at bounding box center [109, 21] width 2 height 2
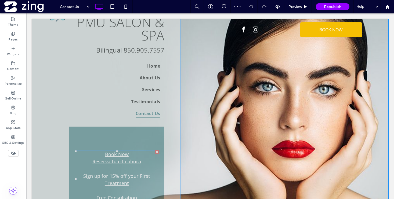
scroll to position [54, 0]
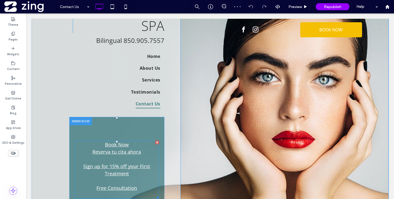
click at [127, 183] on p at bounding box center [117, 181] width 84 height 7
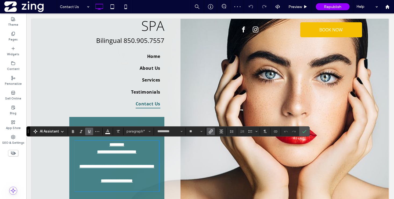
click at [124, 184] on link "**********" at bounding box center [117, 181] width 32 height 5
click at [212, 132] on icon "Link" at bounding box center [211, 132] width 4 height 4
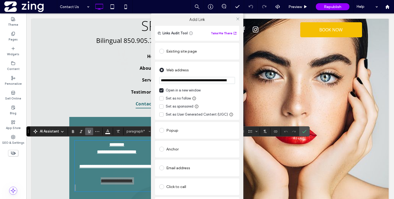
click at [185, 83] on input "**********" at bounding box center [197, 80] width 76 height 7
type input "**********"
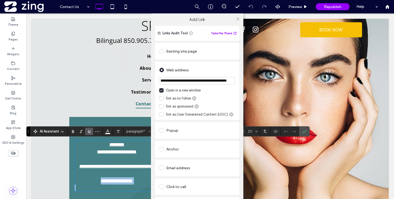
scroll to position [0, 0]
click at [237, 19] on icon at bounding box center [238, 19] width 4 height 4
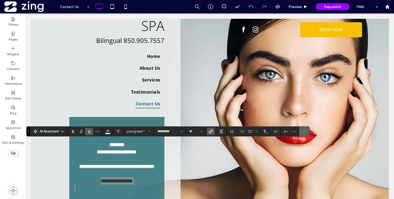
click at [303, 133] on icon "Confirm" at bounding box center [304, 132] width 4 height 4
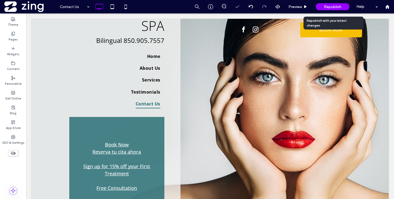
click at [328, 5] on span "Republish" at bounding box center [332, 7] width 17 height 5
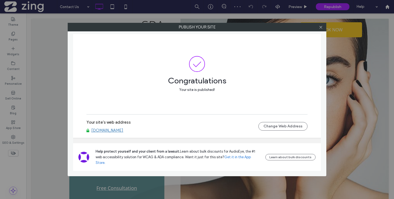
click at [123, 133] on link "[DOMAIN_NAME]" at bounding box center [107, 130] width 32 height 5
